Goal: Task Accomplishment & Management: Use online tool/utility

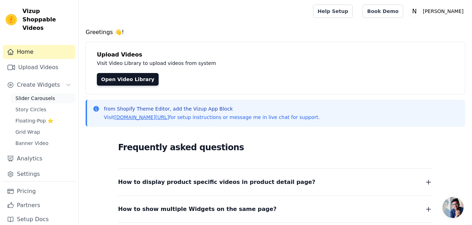
click at [45, 95] on span "Slider Carousels" at bounding box center [35, 98] width 40 height 7
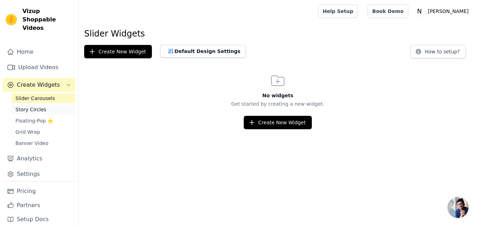
click at [39, 106] on span "Story Circles" at bounding box center [30, 109] width 31 height 7
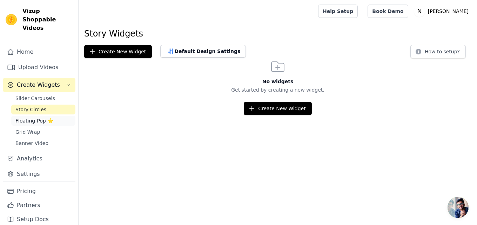
click at [31, 117] on span "Floating-Pop ⭐" at bounding box center [34, 120] width 38 height 7
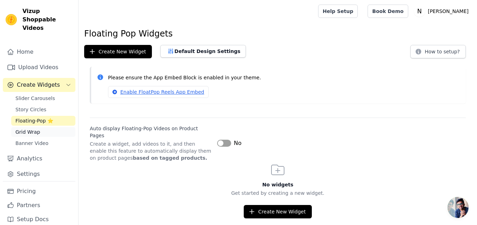
click at [32, 128] on span "Grid Wrap" at bounding box center [27, 131] width 25 height 7
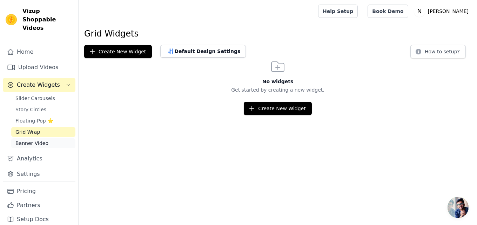
click at [32, 140] on span "Banner Video" at bounding box center [31, 143] width 33 height 7
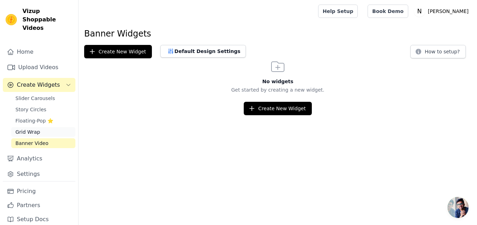
click at [32, 128] on span "Grid Wrap" at bounding box center [27, 131] width 25 height 7
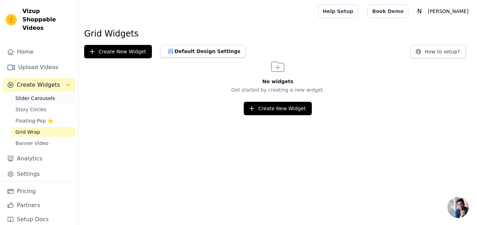
click at [31, 95] on span "Slider Carousels" at bounding box center [35, 98] width 40 height 7
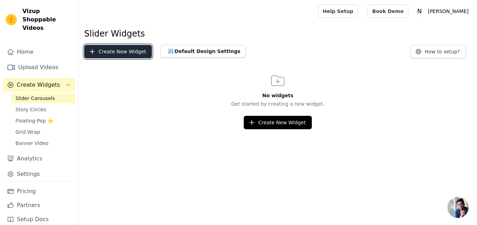
click at [113, 52] on button "Create New Widget" at bounding box center [118, 51] width 68 height 13
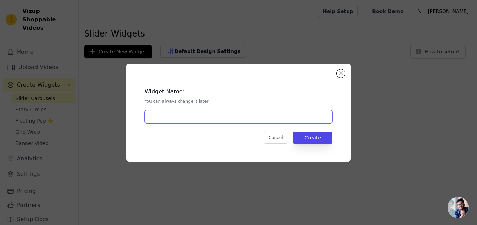
click at [203, 119] on input "text" at bounding box center [238, 116] width 188 height 13
type input "New"
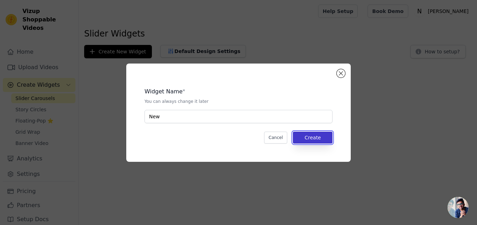
click at [321, 136] on button "Create" at bounding box center [313, 137] width 40 height 12
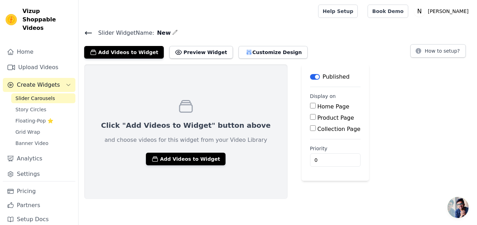
click at [310, 76] on button "Label" at bounding box center [315, 77] width 10 height 6
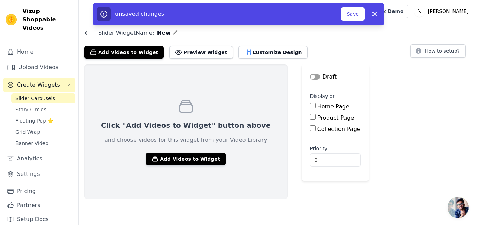
click at [310, 76] on button "Label" at bounding box center [315, 77] width 10 height 6
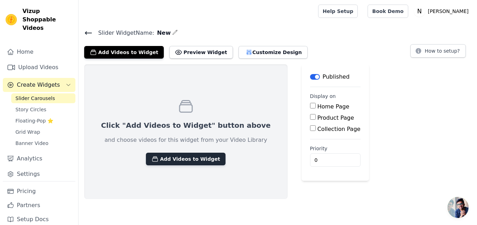
click at [182, 158] on button "Add Videos to Widget" at bounding box center [186, 159] width 80 height 13
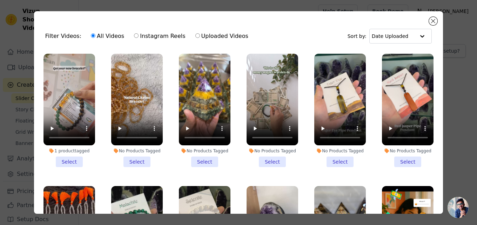
click at [72, 162] on li "1 product tagged Select" at bounding box center [69, 110] width 52 height 113
click at [0, 0] on input "1 product tagged Select" at bounding box center [0, 0] width 0 height 0
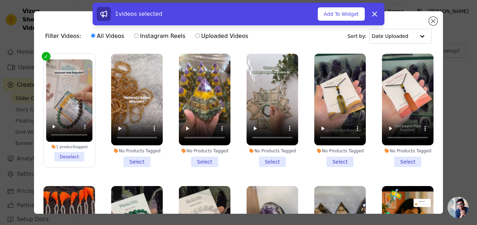
click at [141, 158] on li "No Products Tagged Select" at bounding box center [137, 110] width 52 height 113
click at [0, 0] on input "No Products Tagged Select" at bounding box center [0, 0] width 0 height 0
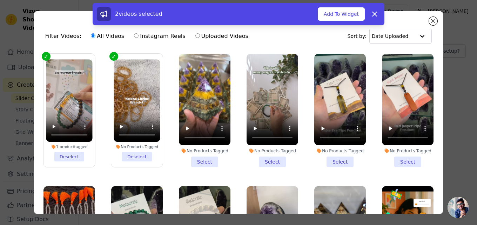
click at [203, 155] on li "No Products Tagged Select" at bounding box center [205, 110] width 52 height 113
click at [0, 0] on input "No Products Tagged Select" at bounding box center [0, 0] width 0 height 0
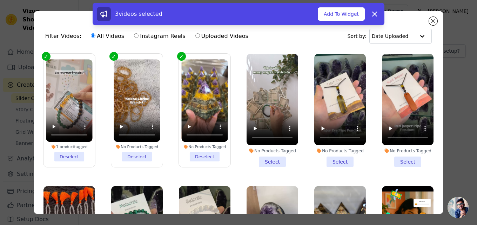
click at [272, 156] on li "No Products Tagged Select" at bounding box center [273, 110] width 52 height 113
click at [0, 0] on input "No Products Tagged Select" at bounding box center [0, 0] width 0 height 0
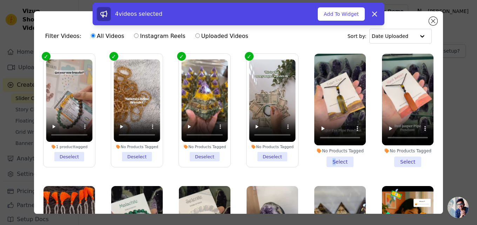
click at [328, 157] on li "No Products Tagged Select" at bounding box center [340, 110] width 52 height 113
click at [399, 155] on li "No Products Tagged Select" at bounding box center [408, 110] width 52 height 113
click at [0, 0] on input "No Products Tagged Select" at bounding box center [0, 0] width 0 height 0
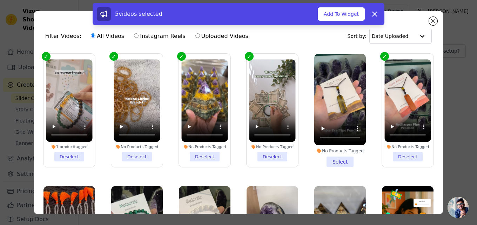
click at [339, 157] on li "No Products Tagged Select" at bounding box center [340, 110] width 52 height 113
click at [334, 160] on li "No Products Tagged Select" at bounding box center [340, 110] width 52 height 113
click at [0, 0] on input "No Products Tagged Select" at bounding box center [0, 0] width 0 height 0
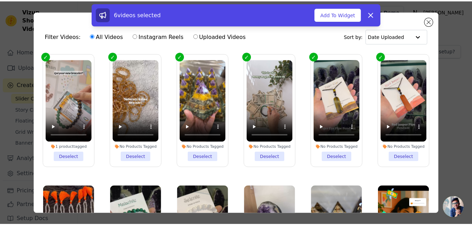
scroll to position [105, 0]
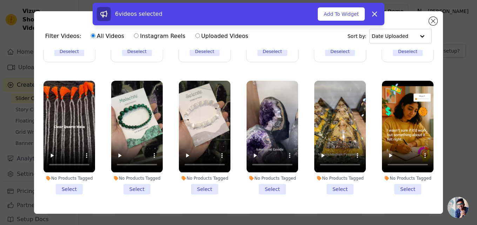
click at [70, 183] on li "No Products Tagged Select" at bounding box center [69, 137] width 52 height 113
click at [0, 0] on input "No Products Tagged Select" at bounding box center [0, 0] width 0 height 0
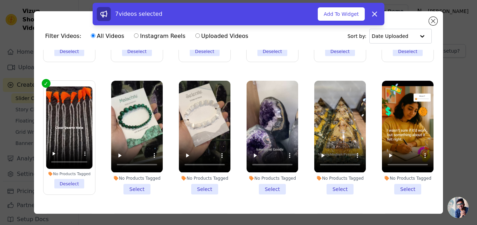
click at [127, 179] on li "No Products Tagged Select" at bounding box center [137, 137] width 52 height 113
click at [0, 0] on input "No Products Tagged Select" at bounding box center [0, 0] width 0 height 0
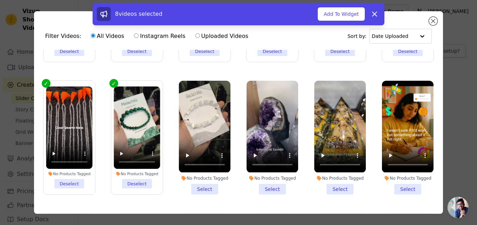
click at [192, 183] on li "No Products Tagged Select" at bounding box center [205, 137] width 52 height 113
click at [0, 0] on input "No Products Tagged Select" at bounding box center [0, 0] width 0 height 0
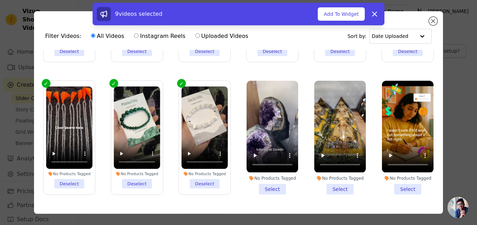
click at [269, 185] on li "No Products Tagged Select" at bounding box center [273, 137] width 52 height 113
click at [0, 0] on input "No Products Tagged Select" at bounding box center [0, 0] width 0 height 0
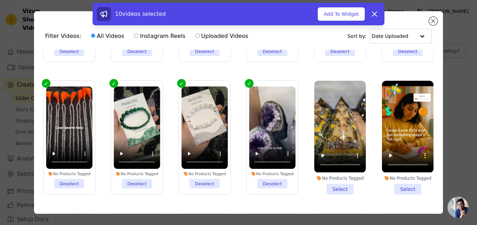
click at [322, 179] on li "No Products Tagged Select" at bounding box center [340, 137] width 52 height 113
click at [0, 0] on input "No Products Tagged Select" at bounding box center [0, 0] width 0 height 0
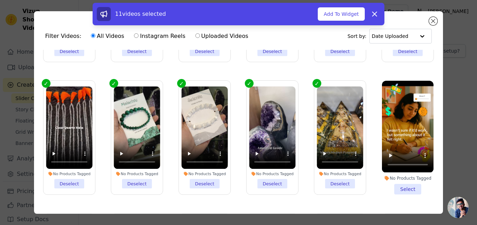
click at [397, 183] on li "No Products Tagged Select" at bounding box center [408, 137] width 52 height 113
click at [0, 0] on input "No Products Tagged Select" at bounding box center [0, 0] width 0 height 0
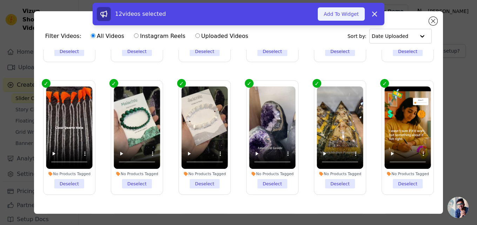
click at [340, 17] on button "Add To Widget" at bounding box center [341, 13] width 47 height 13
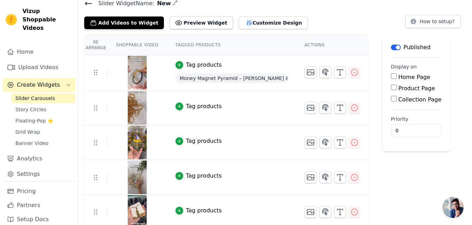
scroll to position [0, 0]
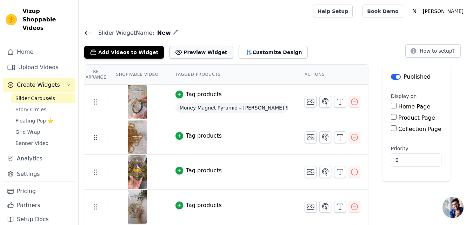
click at [194, 51] on button "Preview Widget" at bounding box center [200, 52] width 63 height 13
click at [36, 95] on span "Slider Carousels" at bounding box center [35, 98] width 40 height 7
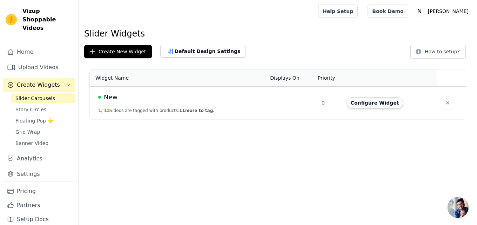
click at [364, 104] on button "Configure Widget" at bounding box center [374, 102] width 57 height 11
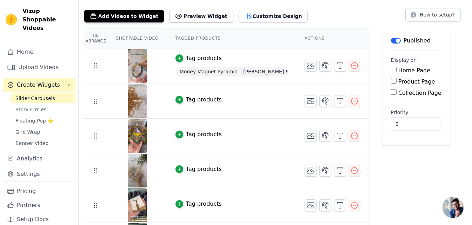
scroll to position [70, 0]
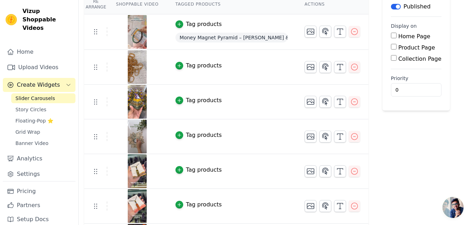
click at [36, 95] on span "Slider Carousels" at bounding box center [35, 98] width 40 height 7
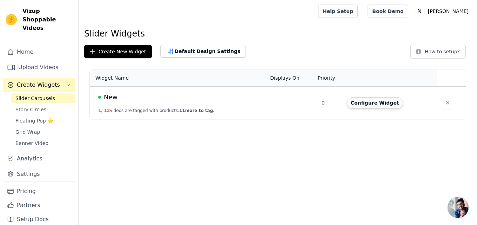
click at [362, 103] on button "Configure Widget" at bounding box center [374, 102] width 57 height 11
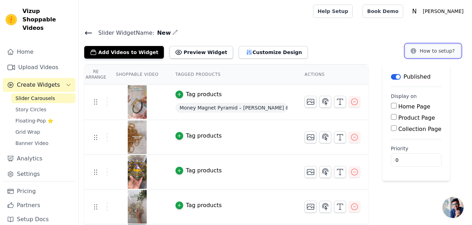
click at [427, 53] on button "How to setup?" at bounding box center [432, 50] width 55 height 13
click at [246, 54] on button "Customize Design" at bounding box center [272, 52] width 69 height 13
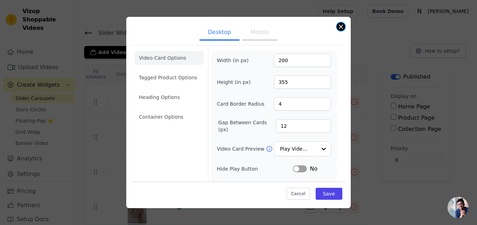
click at [339, 27] on button "Close modal" at bounding box center [341, 26] width 8 height 8
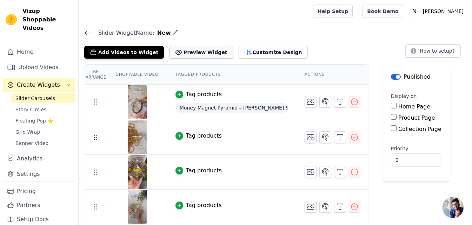
click at [178, 53] on icon at bounding box center [179, 53] width 2 height 2
click at [391, 108] on input "Home Page" at bounding box center [394, 106] width 6 height 6
checkbox input "true"
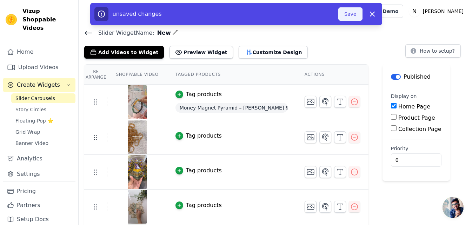
click at [352, 14] on button "Save" at bounding box center [350, 13] width 24 height 13
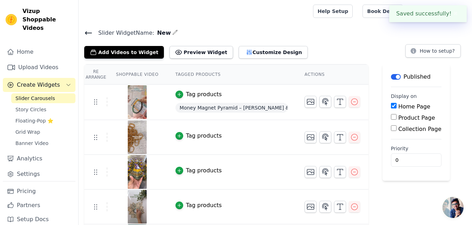
click at [458, 12] on button "✖" at bounding box center [455, 13] width 8 height 8
